Goal: Task Accomplishment & Management: Use online tool/utility

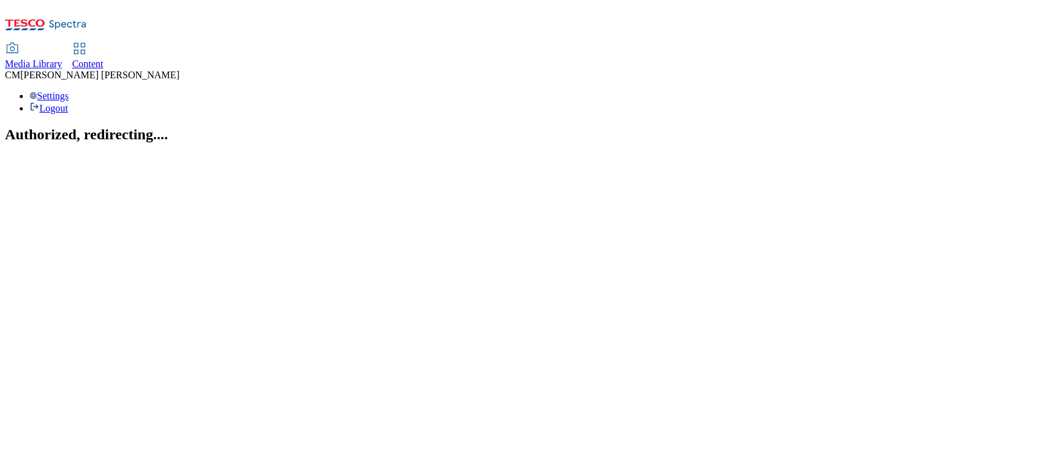
click at [104, 59] on span "Content" at bounding box center [87, 64] width 31 height 10
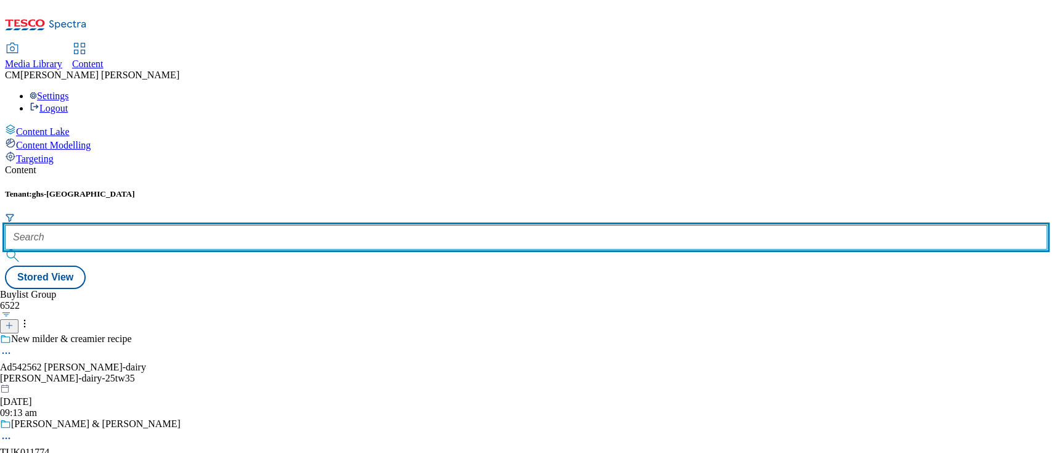
click at [276, 225] on input "text" at bounding box center [526, 237] width 1042 height 25
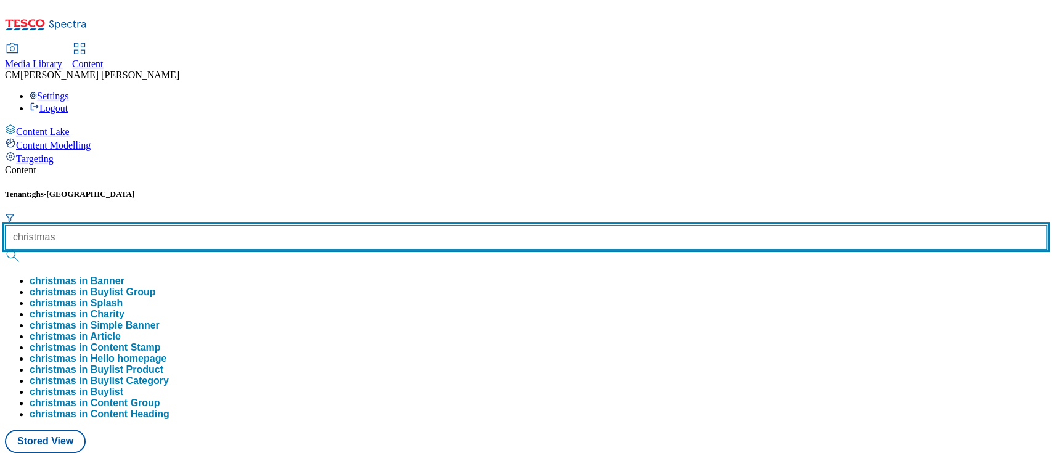
click at [5, 250] on button "submit" at bounding box center [13, 256] width 17 height 12
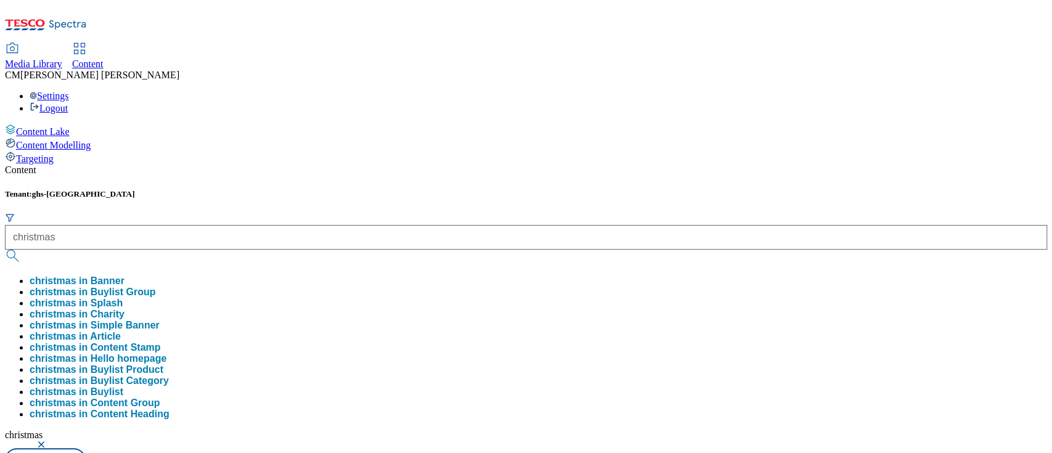
drag, startPoint x: 475, startPoint y: 94, endPoint x: 568, endPoint y: 108, distance: 94.1
click at [476, 189] on div "Tenant: ghs-uk christmas christmas in Banner christmas in Buylist Group christm…" at bounding box center [526, 330] width 1042 height 282
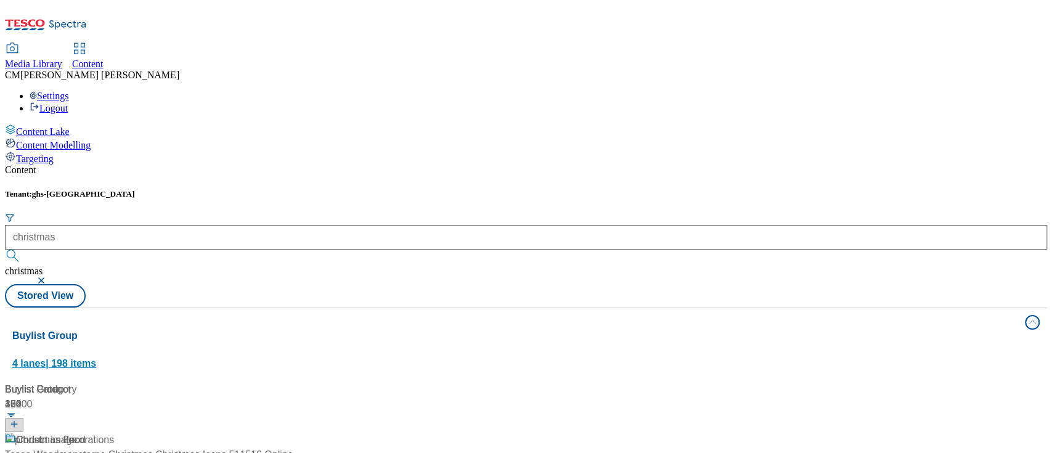
click at [96, 358] on span "4 lanes | 198 items" at bounding box center [54, 363] width 84 height 10
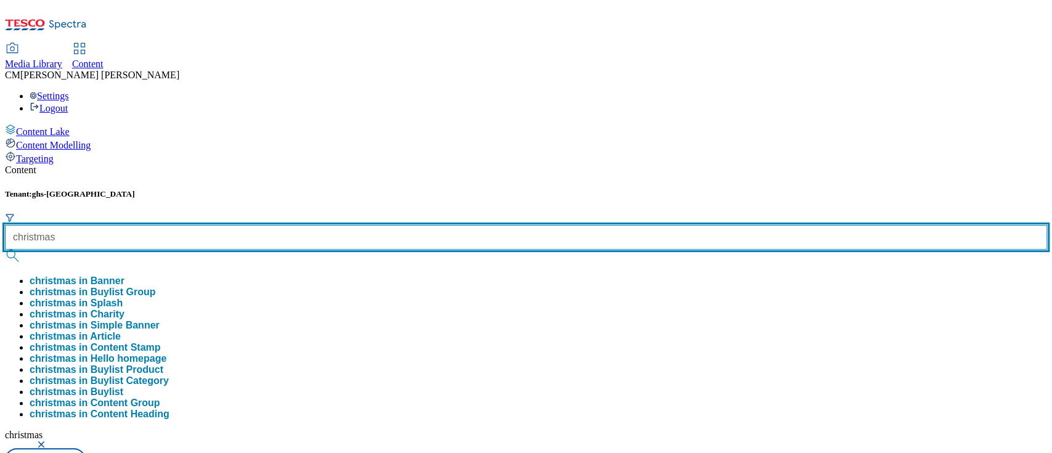
drag, startPoint x: 294, startPoint y: 93, endPoint x: 232, endPoint y: 84, distance: 62.8
click at [232, 189] on div "Tenant: ghs-uk christmas christmas in Banner christmas in Buylist Group christm…" at bounding box center [526, 318] width 1042 height 259
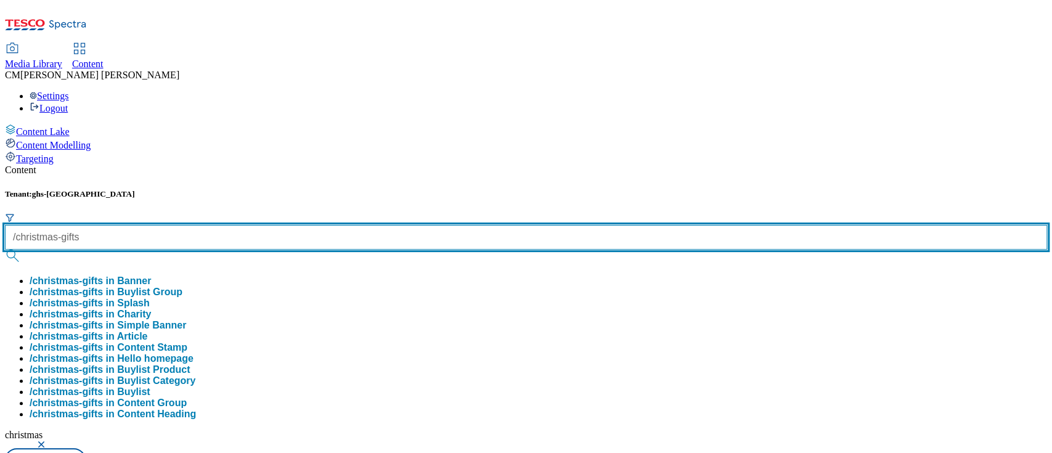
click at [5, 250] on button "submit" at bounding box center [13, 256] width 17 height 12
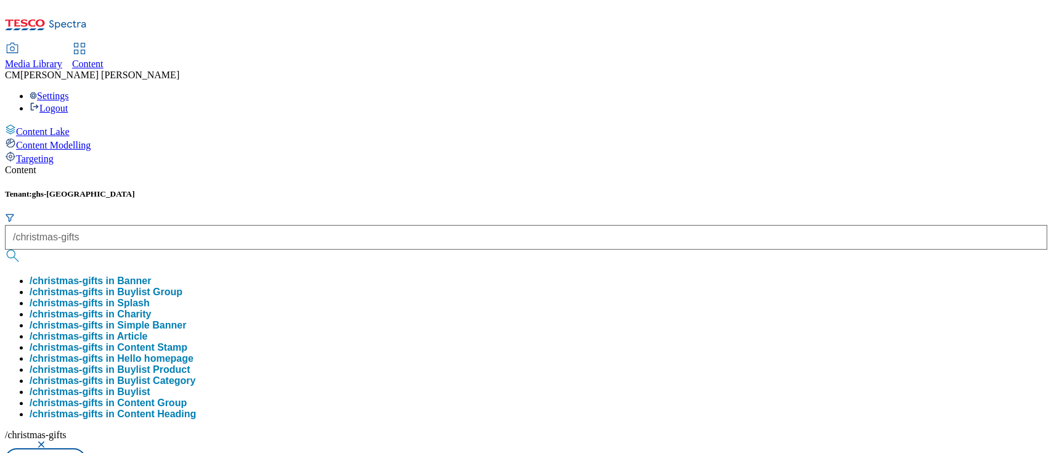
click at [562, 165] on div "Content Tenant: ghs-uk /christmas-gifts /christmas-gifts in Banner /christmas-g…" at bounding box center [526, 331] width 1042 height 332
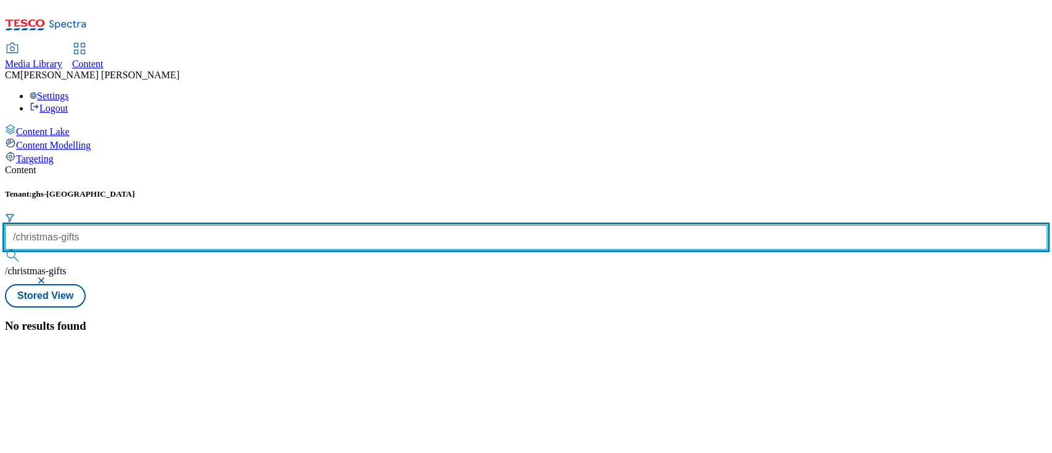
click at [255, 225] on input "/christmas-gifts" at bounding box center [526, 237] width 1042 height 25
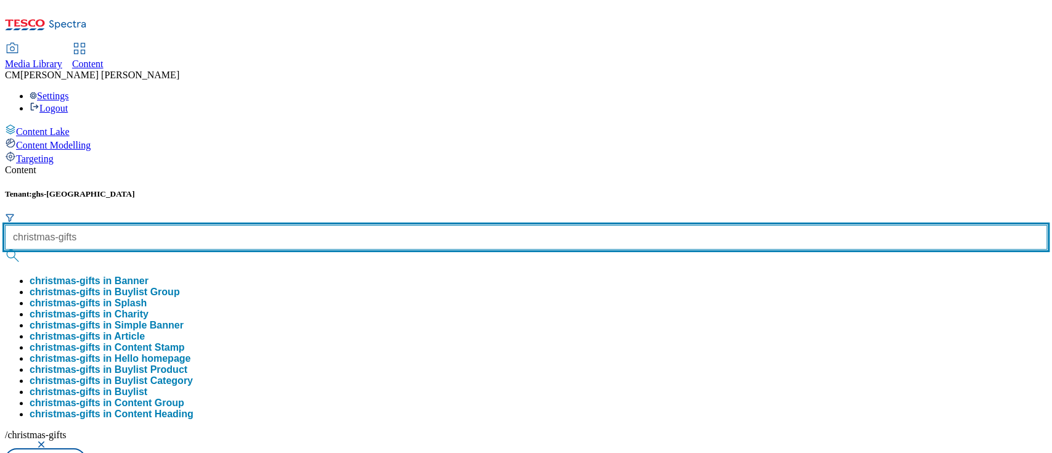
click at [5, 250] on button "submit" at bounding box center [13, 256] width 17 height 12
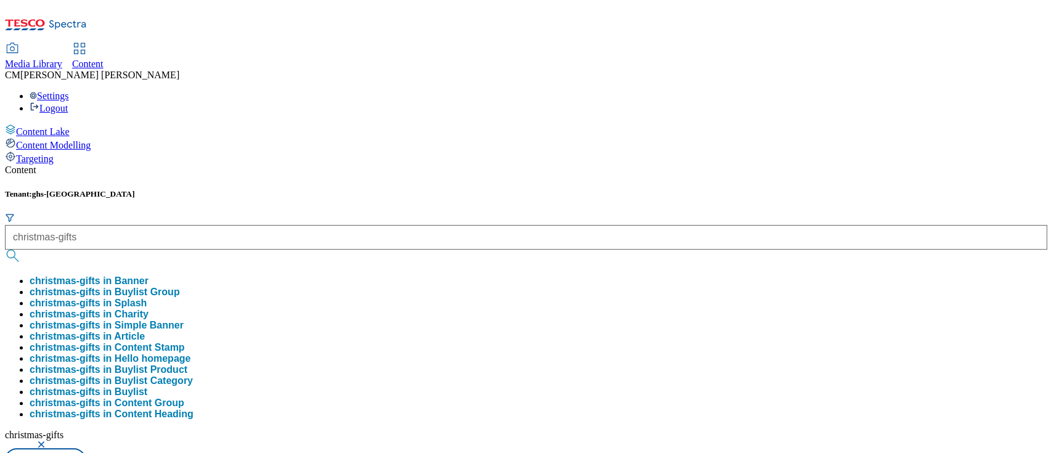
click at [377, 165] on div "Content" at bounding box center [526, 170] width 1042 height 11
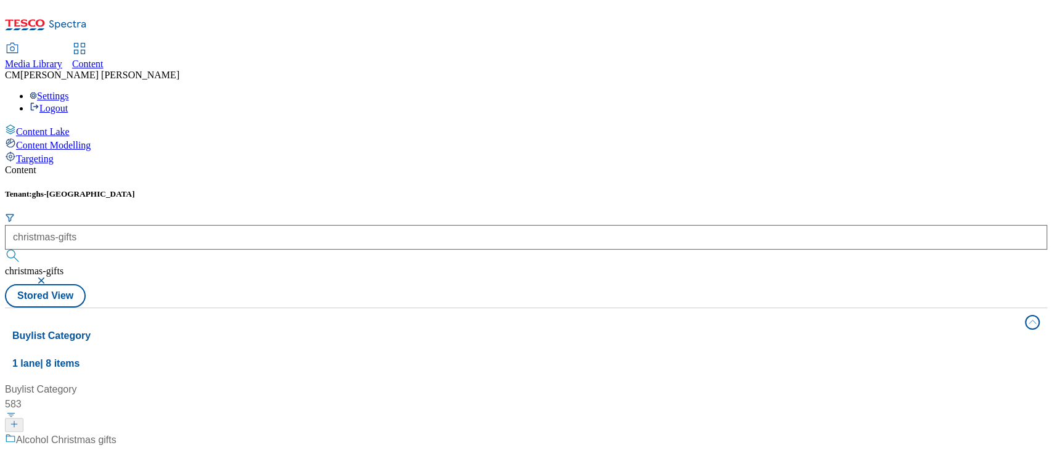
scroll to position [410, 0]
click at [80, 358] on span "1 lane | 8 items" at bounding box center [45, 363] width 67 height 10
click at [96, 428] on span "4 lanes | 190 items" at bounding box center [54, 433] width 84 height 10
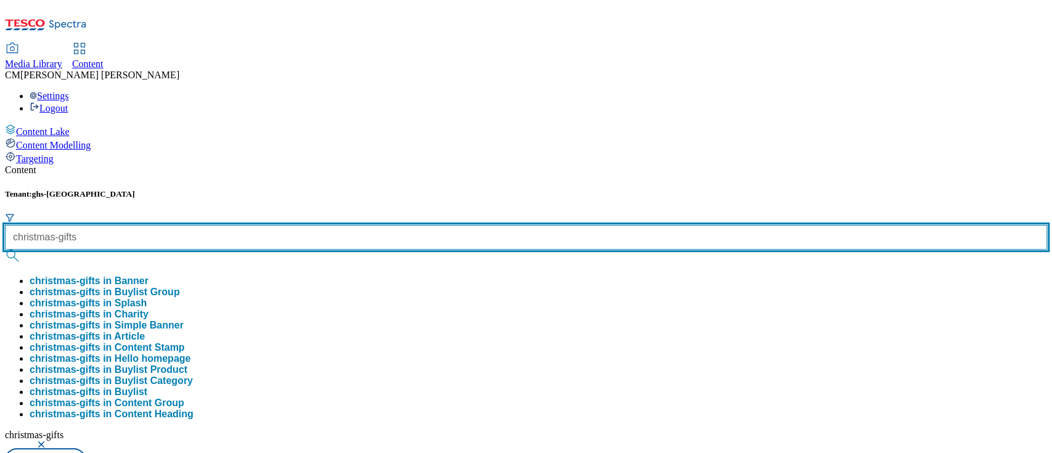
drag, startPoint x: 319, startPoint y: 98, endPoint x: 304, endPoint y: 94, distance: 15.2
click at [304, 225] on input "christmas-gifts" at bounding box center [526, 237] width 1042 height 25
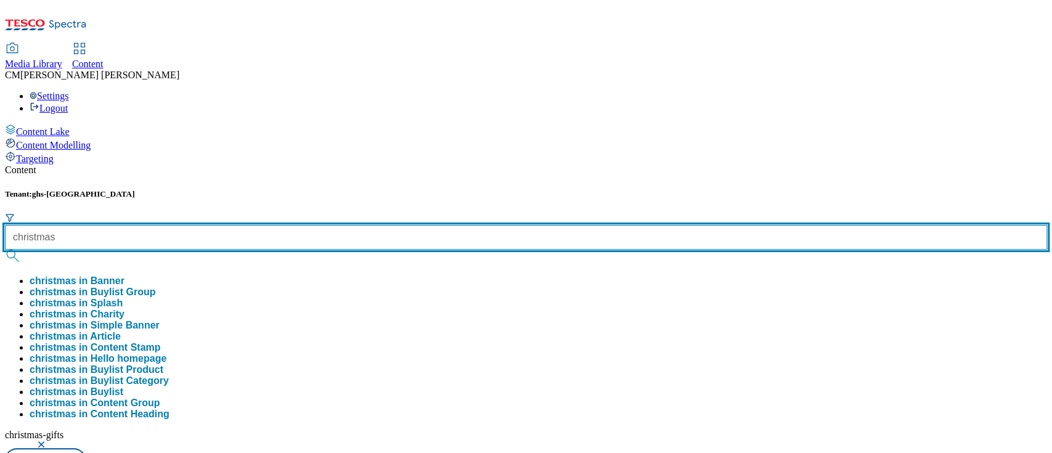
type input "christmas"
click at [5, 250] on button "submit" at bounding box center [13, 256] width 17 height 12
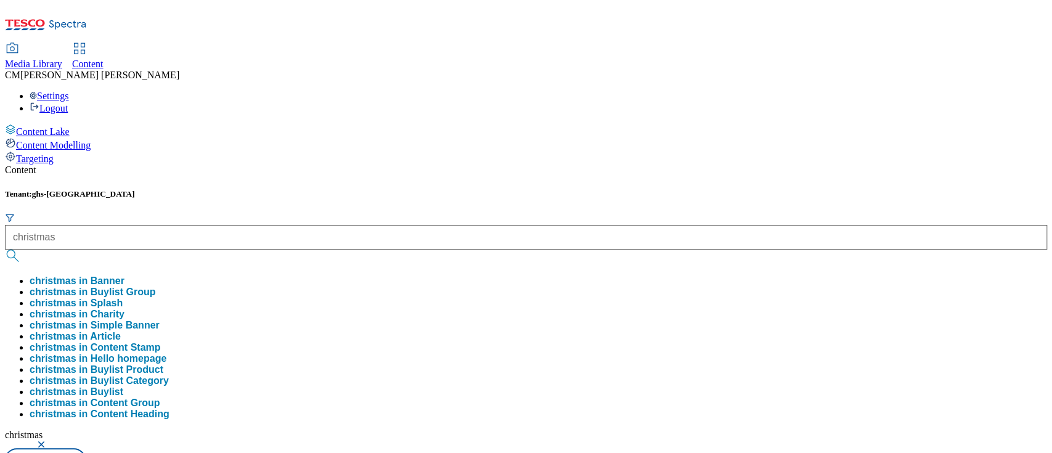
click at [333, 165] on div "Content Tenant: ghs-uk christmas christmas in Banner christmas in Buylist Group…" at bounding box center [526, 388] width 1042 height 447
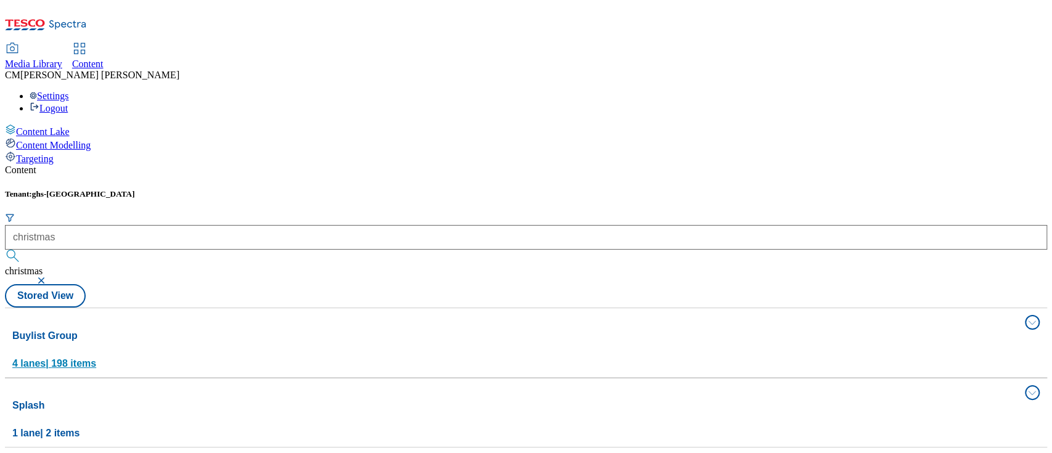
click at [432, 329] on div "Buylist Group 4 lanes | 198 items" at bounding box center [514, 350] width 1005 height 43
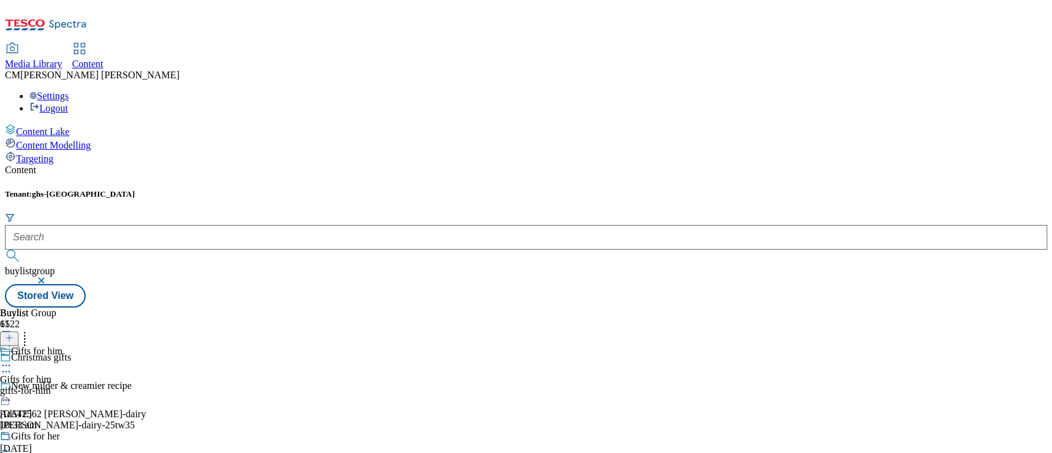
scroll to position [904, 0]
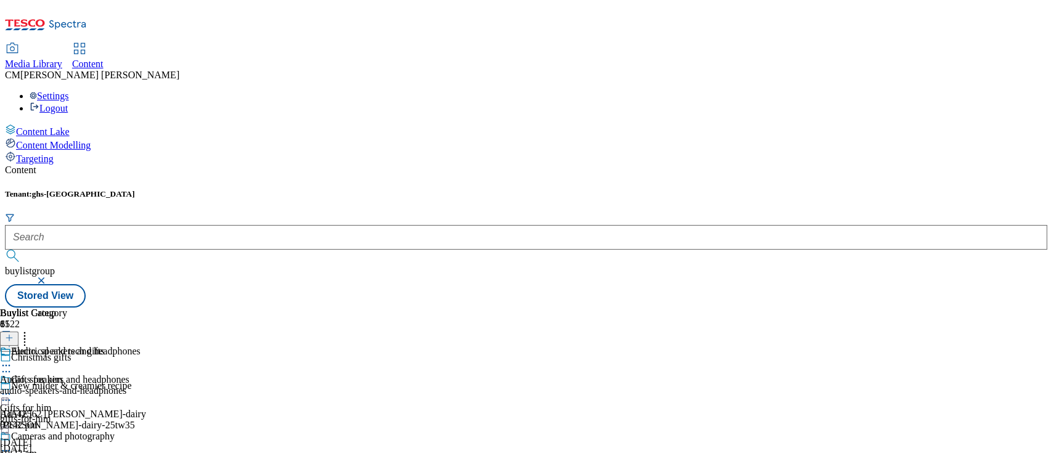
scroll to position [146, 0]
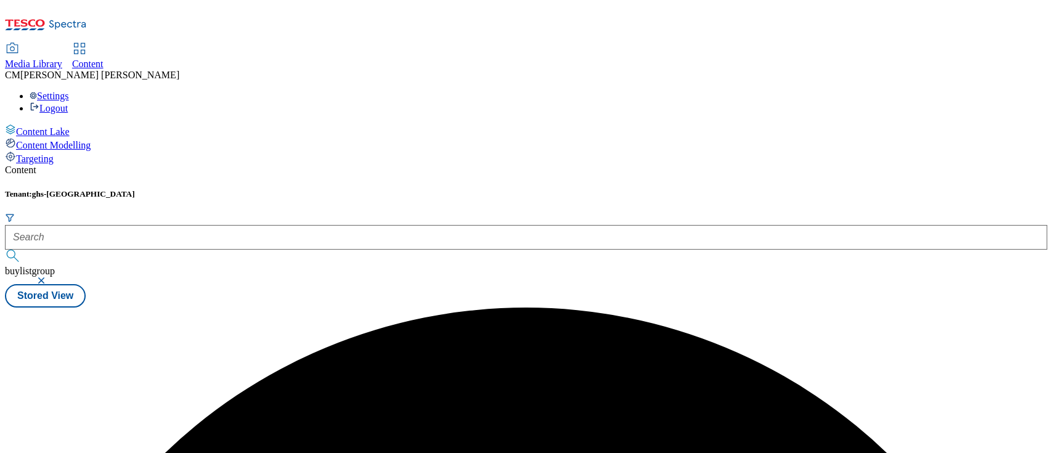
scroll to position [0, 0]
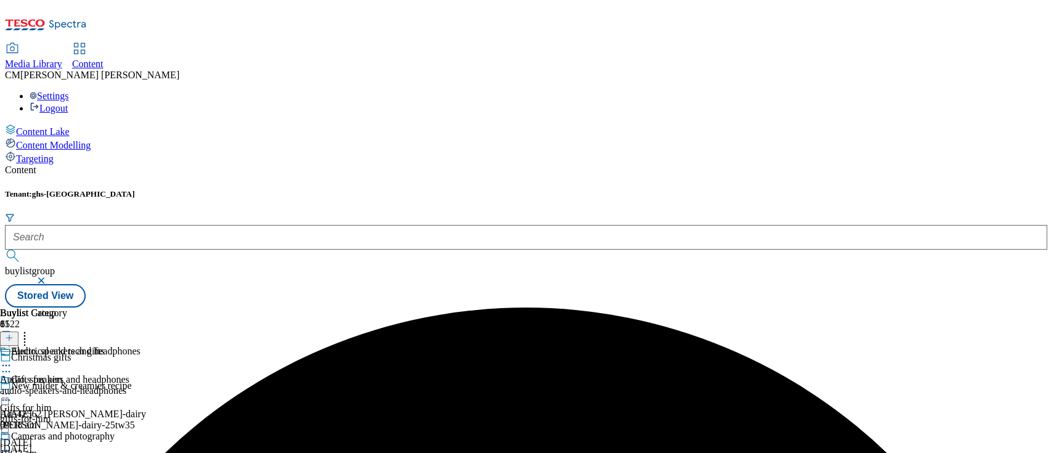
drag, startPoint x: 581, startPoint y: 204, endPoint x: 570, endPoint y: 206, distance: 12.0
click at [104, 346] on div "Electrical and tech gifts" at bounding box center [52, 360] width 104 height 28
click at [12, 359] on icon at bounding box center [6, 365] width 12 height 12
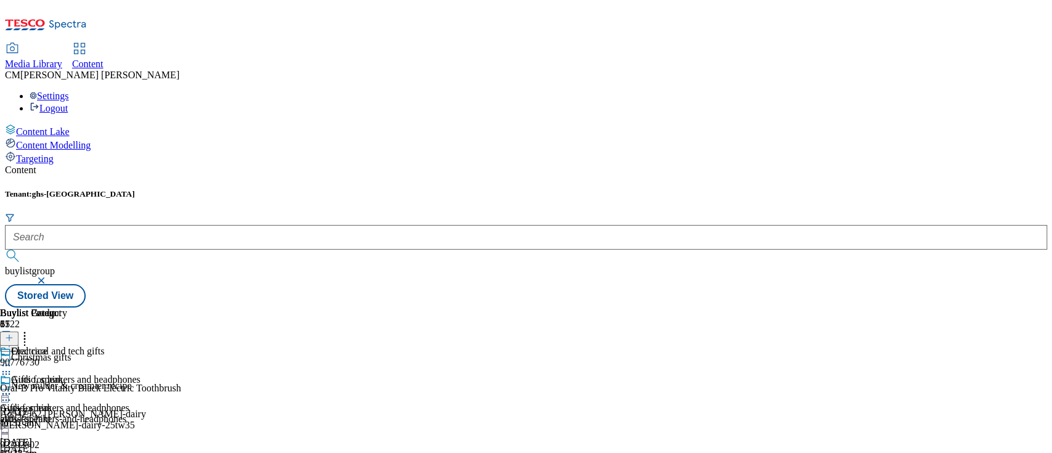
scroll to position [2504, 0]
click at [18, 332] on button at bounding box center [9, 339] width 18 height 14
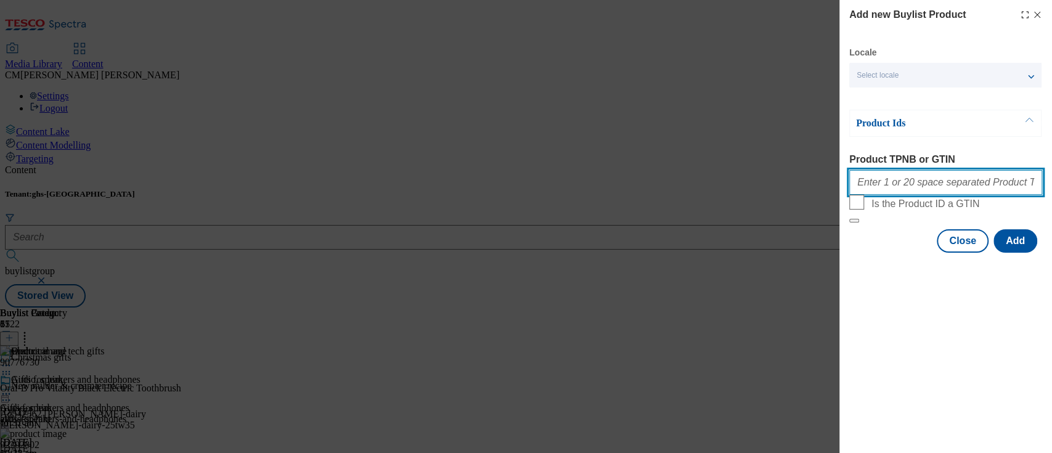
click at [910, 185] on input "Product TPNB or GTIN" at bounding box center [945, 182] width 193 height 25
paste input "105634886 105773122 105773120 105793859 105793858 105793823 105773125 105793861…"
type input "105634886 105773122 105773120 105793859 105793858 105793823 105773125 105793861…"
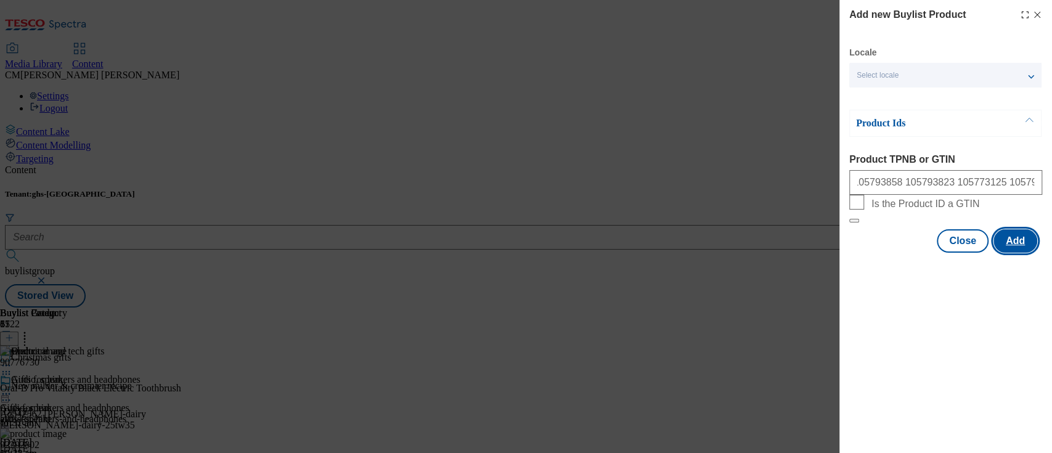
click at [1000, 253] on button "Add" at bounding box center [1016, 240] width 44 height 23
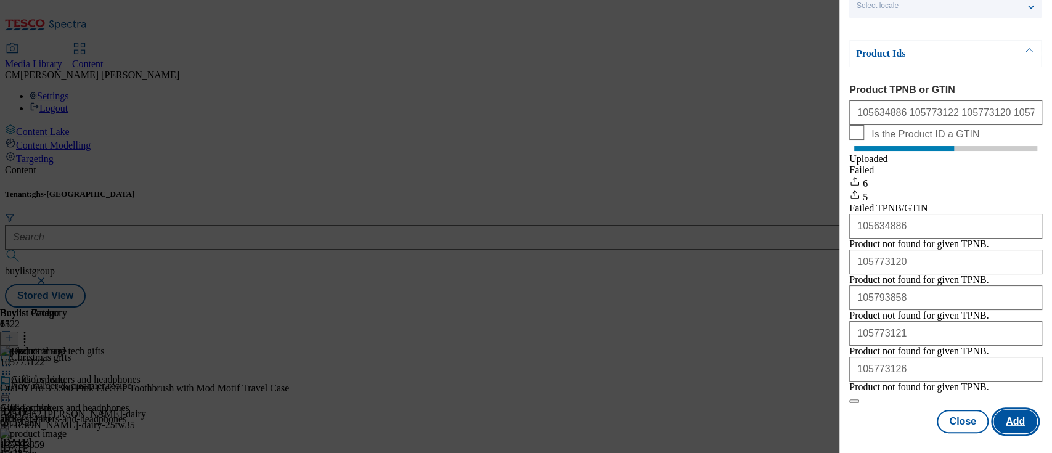
scroll to position [159, 0]
click at [961, 410] on button "Close" at bounding box center [963, 421] width 52 height 23
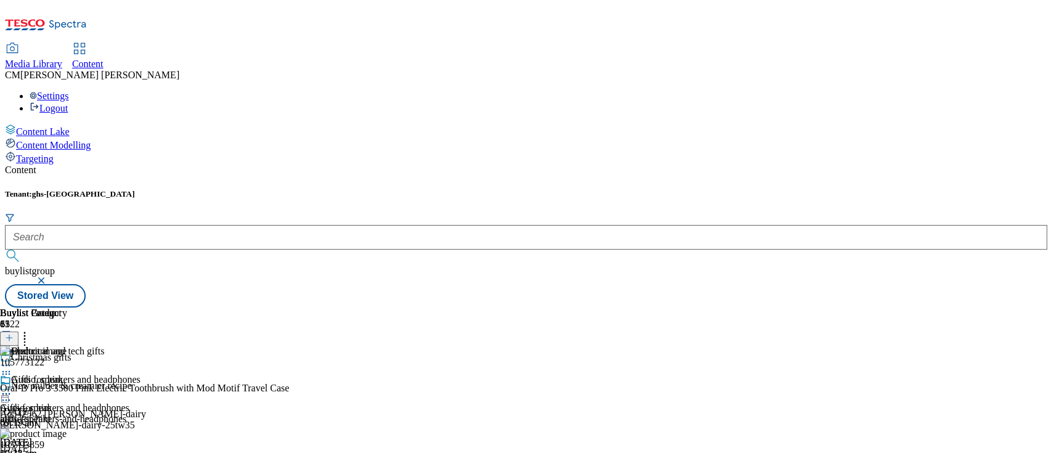
click at [12, 359] on icon at bounding box center [6, 365] width 12 height 12
click at [67, 444] on span "Preview" at bounding box center [52, 448] width 29 height 9
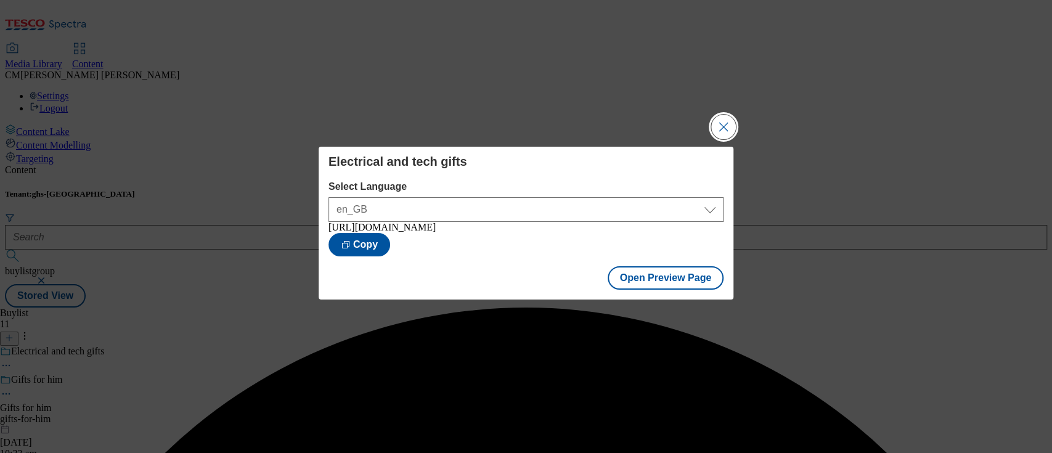
click at [716, 118] on button "Close Modal" at bounding box center [723, 127] width 25 height 25
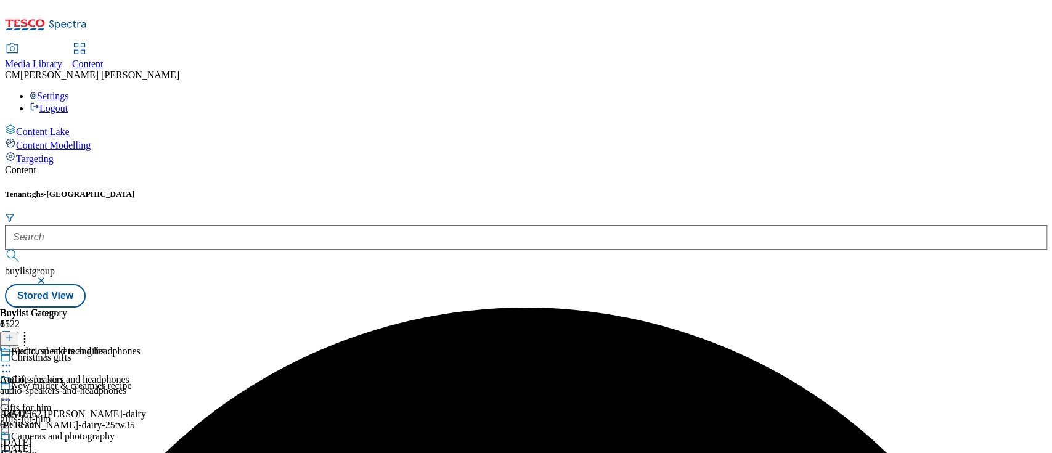
click at [10, 365] on circle at bounding box center [10, 366] width 2 height 2
